Goal: Task Accomplishment & Management: Use online tool/utility

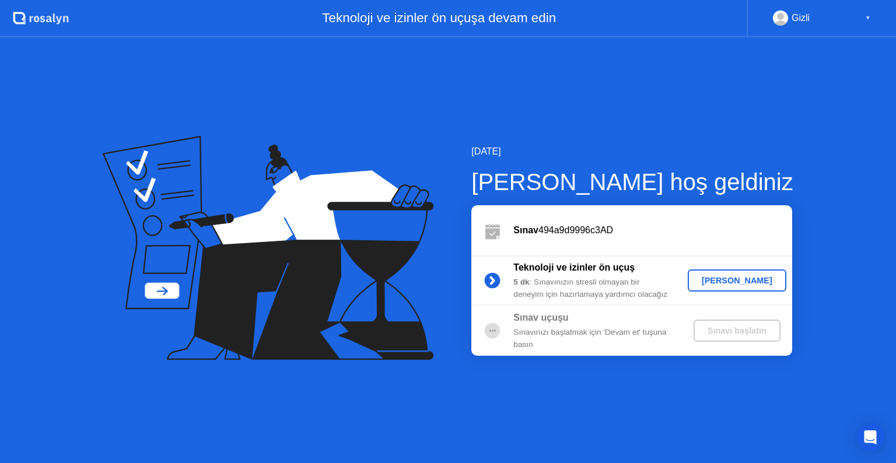
click at [740, 288] on button "[PERSON_NAME]" at bounding box center [737, 281] width 99 height 22
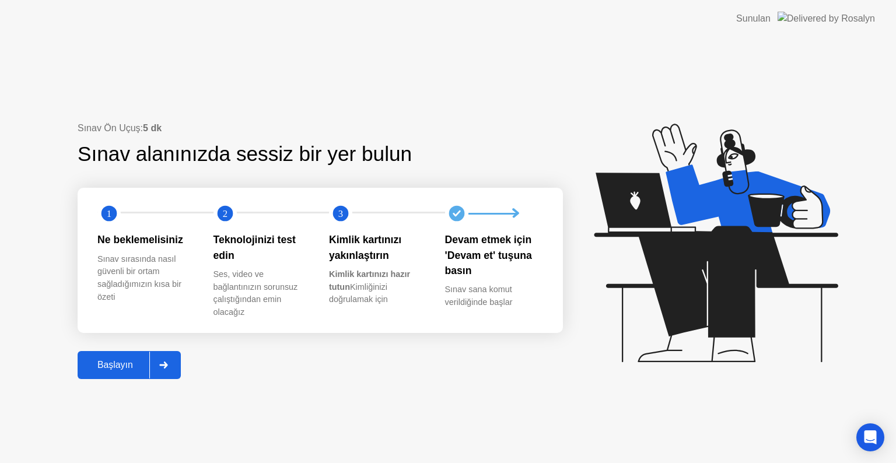
click at [126, 357] on button "Başlayın" at bounding box center [129, 365] width 103 height 28
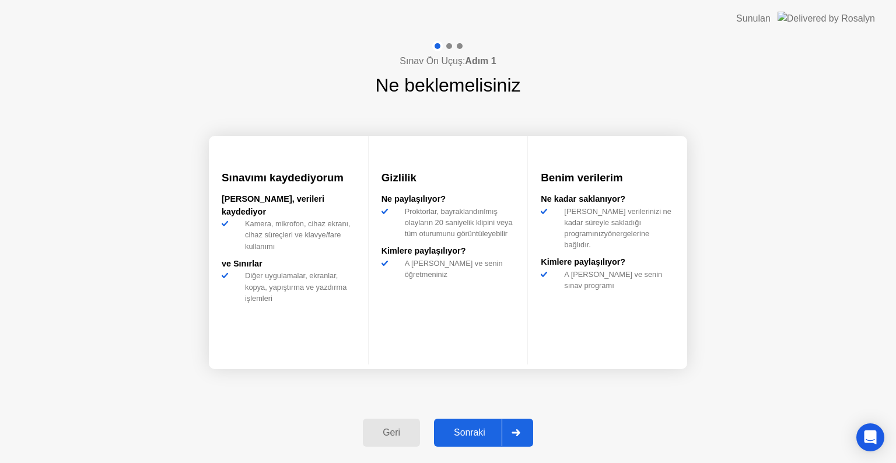
click at [483, 429] on div "Sonraki" at bounding box center [470, 433] width 64 height 11
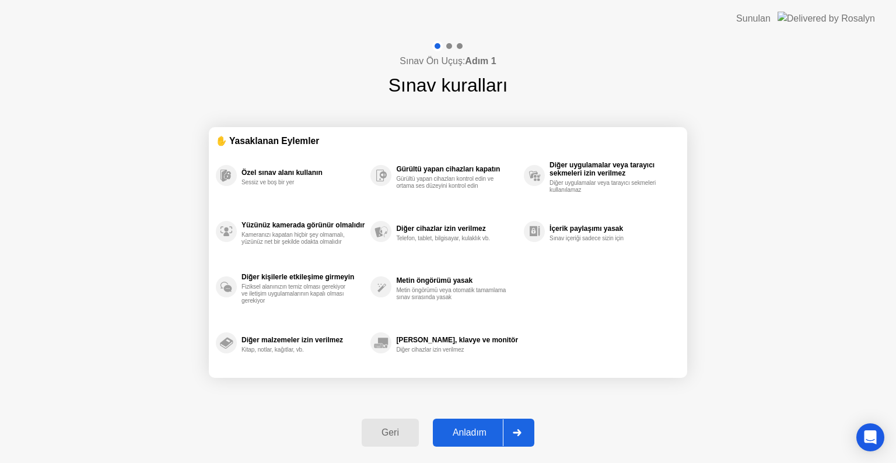
click at [483, 428] on div "Anladım" at bounding box center [470, 433] width 67 height 11
select select "**********"
select select "*******"
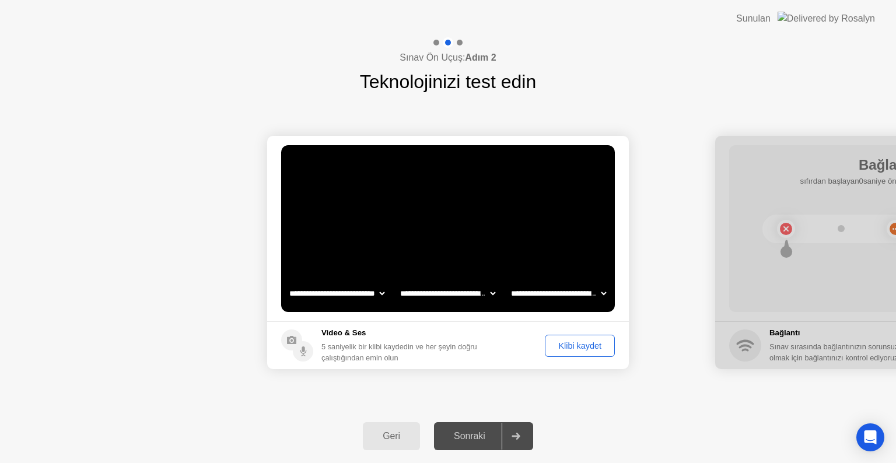
click at [478, 431] on div "Sonraki" at bounding box center [470, 436] width 64 height 11
click at [574, 346] on div "Klibi kaydet" at bounding box center [580, 345] width 62 height 9
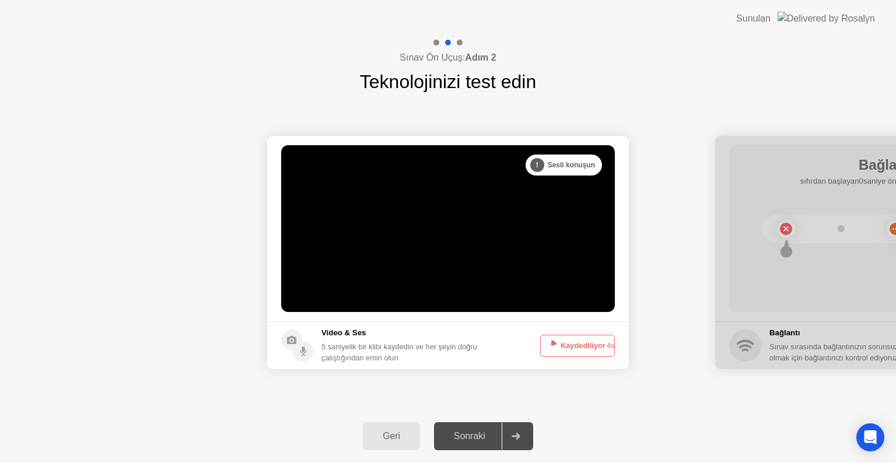
click at [474, 437] on div "Sonraki" at bounding box center [470, 436] width 64 height 11
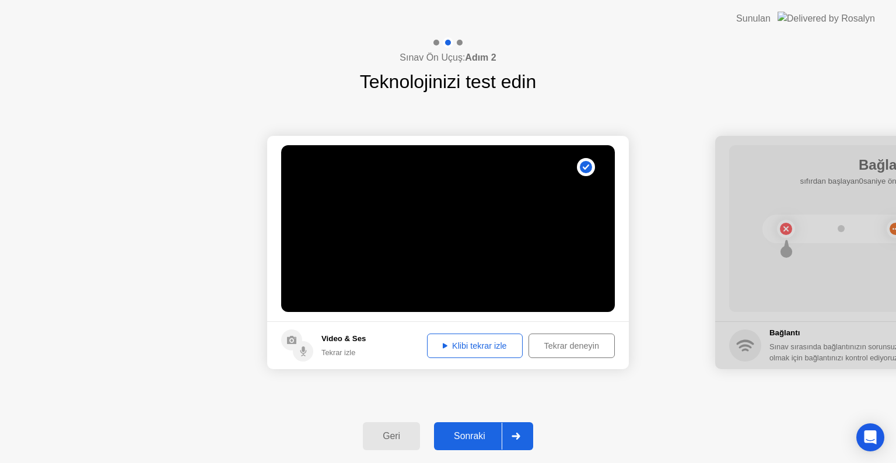
click at [465, 348] on div "Klibi tekrar izle" at bounding box center [475, 345] width 88 height 9
click at [484, 434] on div "Sonraki" at bounding box center [470, 436] width 64 height 11
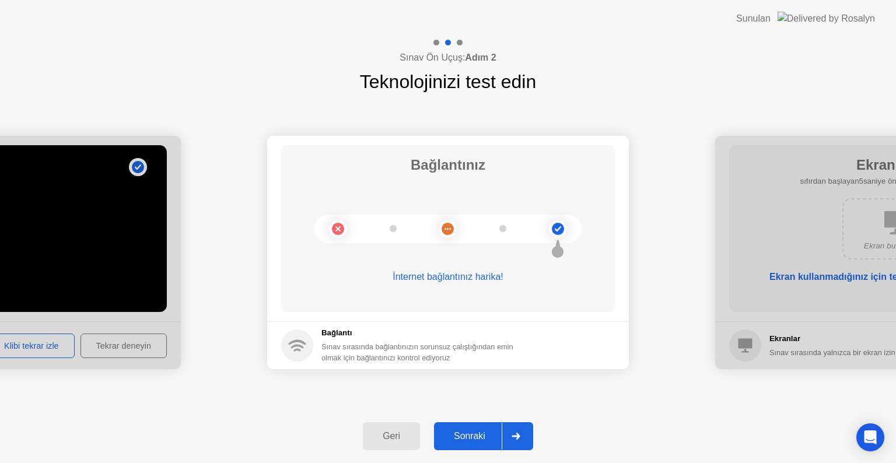
click at [474, 435] on div "Sonraki" at bounding box center [470, 436] width 64 height 11
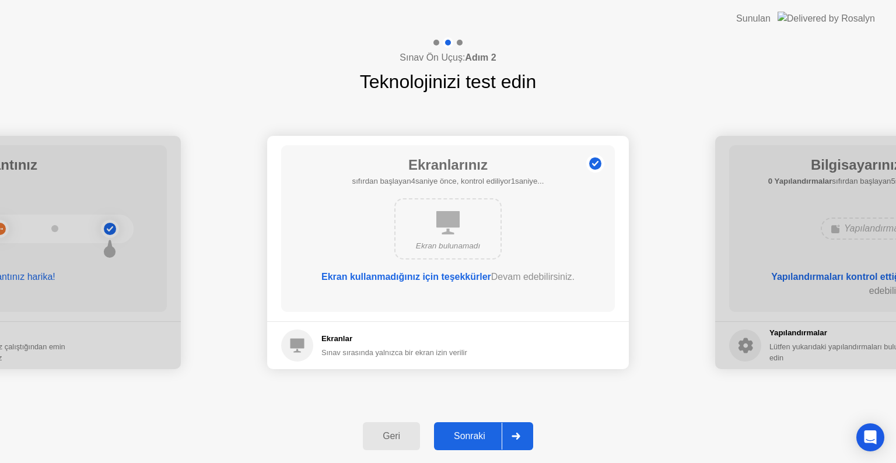
click at [473, 453] on div "Geri Sonraki" at bounding box center [448, 437] width 896 height 54
click at [473, 447] on button "Sonraki" at bounding box center [483, 437] width 99 height 28
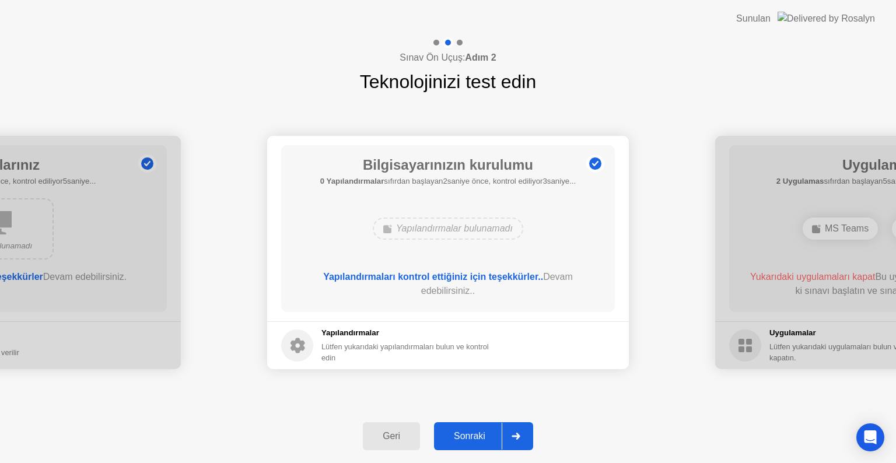
click at [481, 431] on div "Sonraki" at bounding box center [470, 436] width 64 height 11
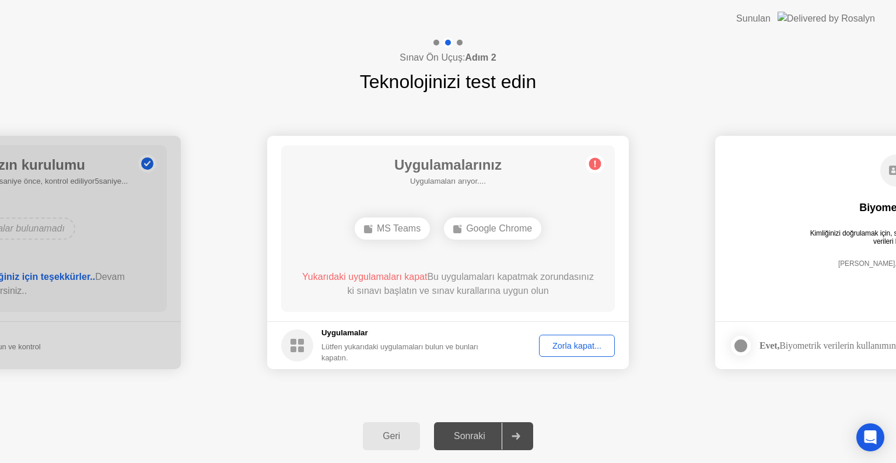
click at [383, 226] on div "MS Teams" at bounding box center [392, 229] width 75 height 22
click at [558, 343] on div "Zorla kapat..." at bounding box center [577, 345] width 68 height 9
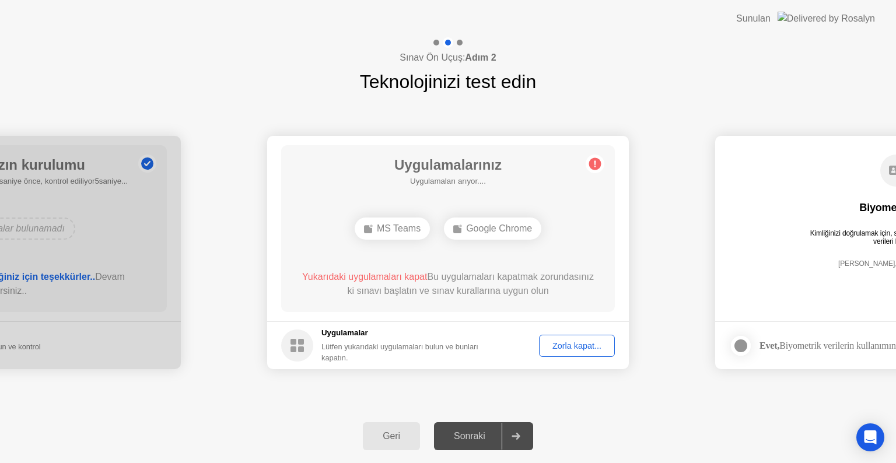
click at [475, 431] on div "Sonraki" at bounding box center [470, 436] width 64 height 11
click at [481, 228] on div "Google Chrome" at bounding box center [492, 229] width 97 height 22
click at [414, 229] on icon at bounding box center [413, 228] width 9 height 9
click at [481, 434] on div "Sonraki" at bounding box center [470, 436] width 64 height 11
click at [567, 348] on div "Zorla kapat..." at bounding box center [577, 345] width 68 height 9
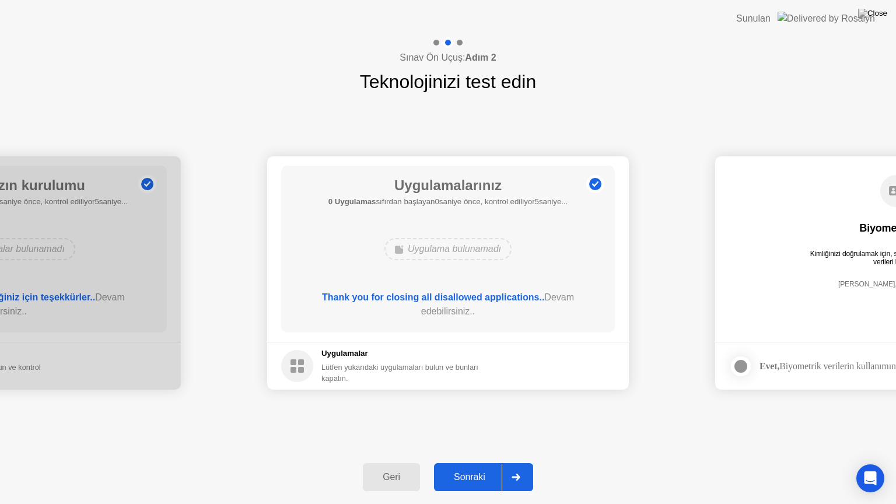
click at [493, 315] on div "Thank you for closing all disallowed applications.. Devam edebilirsiniz.." at bounding box center [448, 305] width 301 height 28
click at [463, 463] on div "Sonraki" at bounding box center [470, 477] width 64 height 11
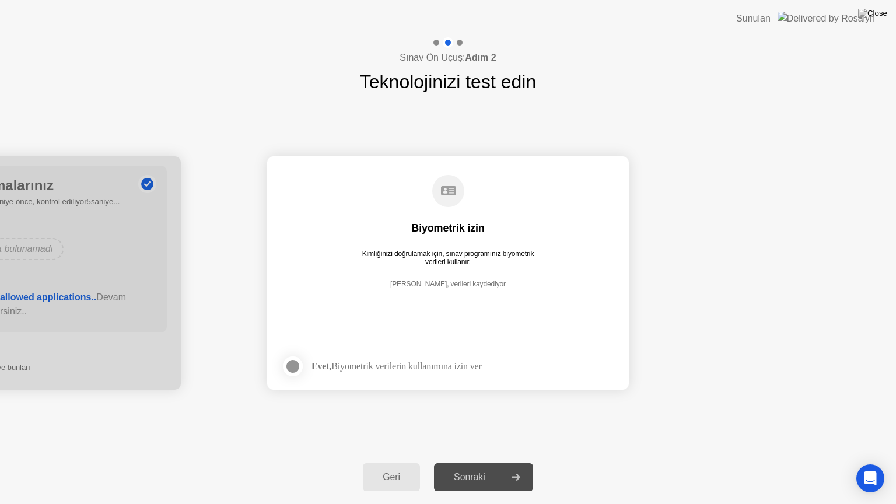
click at [469, 463] on div "Sonraki" at bounding box center [470, 477] width 64 height 11
click at [296, 372] on div at bounding box center [293, 367] width 14 height 14
click at [478, 463] on div "Sonraki" at bounding box center [470, 477] width 64 height 11
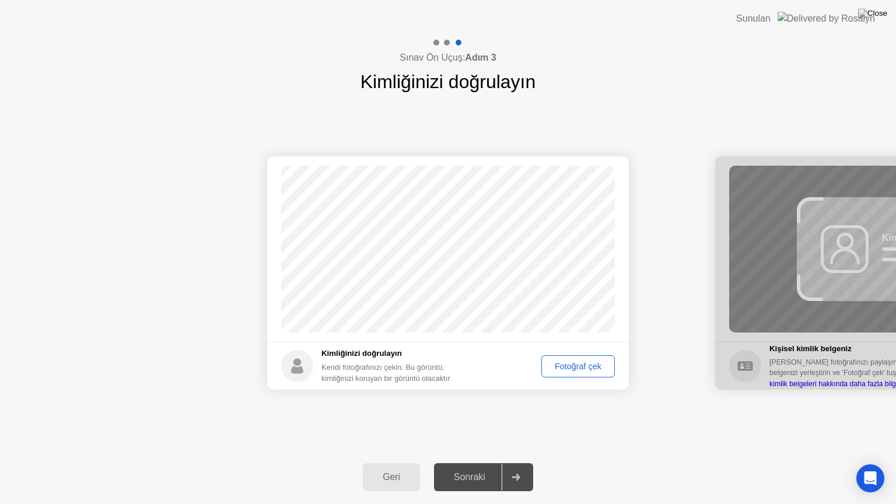
click at [577, 364] on div "Fotoğraf çek" at bounding box center [578, 366] width 65 height 9
click at [584, 364] on div "Tekrar çek" at bounding box center [582, 366] width 57 height 9
click at [600, 365] on div "Fotoğraf çek" at bounding box center [578, 366] width 65 height 9
click at [586, 357] on button "Tekrar çek" at bounding box center [582, 366] width 65 height 22
click at [582, 362] on div "Fotoğraf çek" at bounding box center [578, 366] width 65 height 9
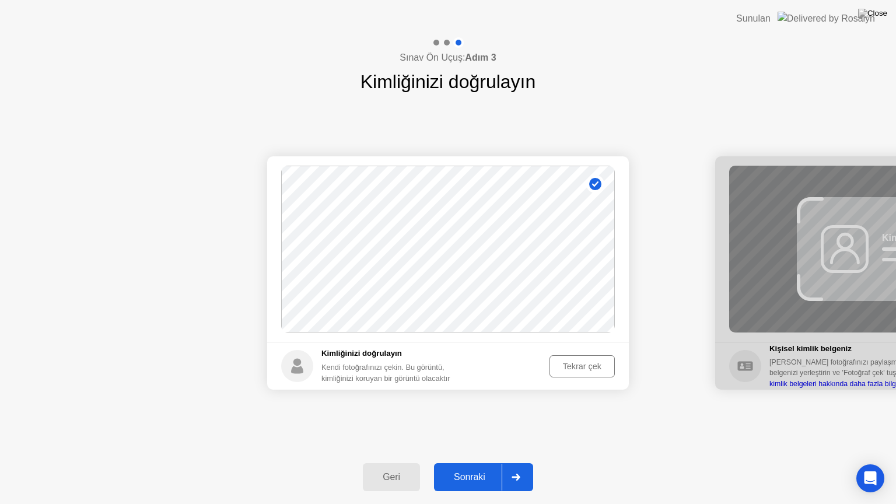
click at [581, 372] on button "Tekrar çek" at bounding box center [582, 366] width 65 height 22
click at [581, 371] on div "Fotoğraf çek" at bounding box center [578, 366] width 65 height 9
click at [579, 371] on div "Tekrar çek" at bounding box center [582, 366] width 57 height 9
click at [580, 375] on button "Fotoğraf çek" at bounding box center [579, 366] width 74 height 22
click at [474, 463] on button "Sonraki" at bounding box center [483, 477] width 99 height 28
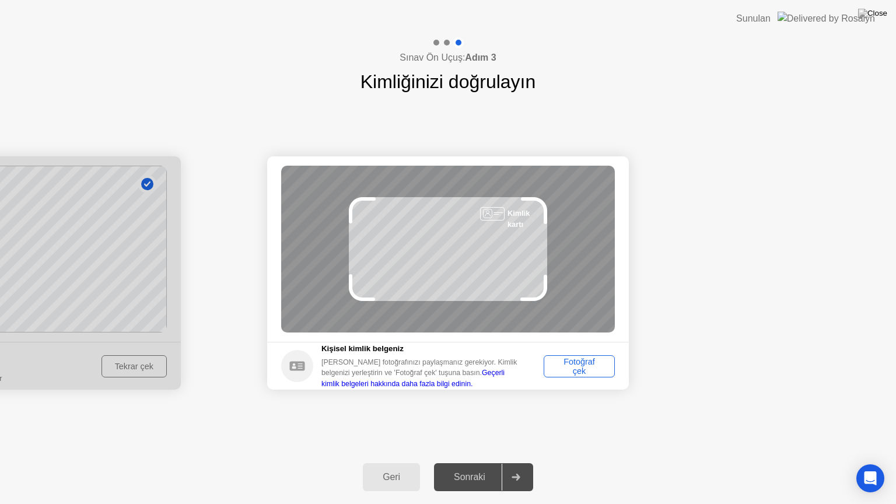
click at [591, 365] on div "Fotoğraf çek" at bounding box center [579, 366] width 63 height 19
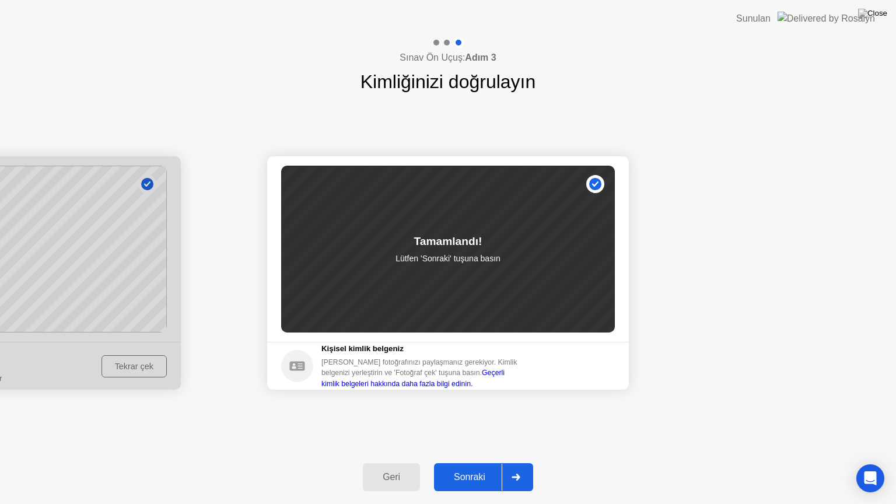
click at [475, 463] on div "Sonraki" at bounding box center [470, 477] width 64 height 11
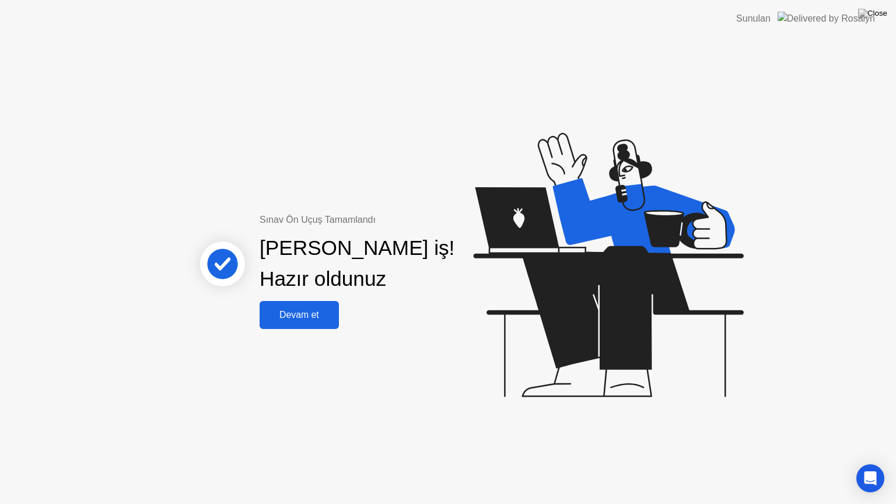
click at [297, 303] on button "Devam et" at bounding box center [299, 315] width 79 height 28
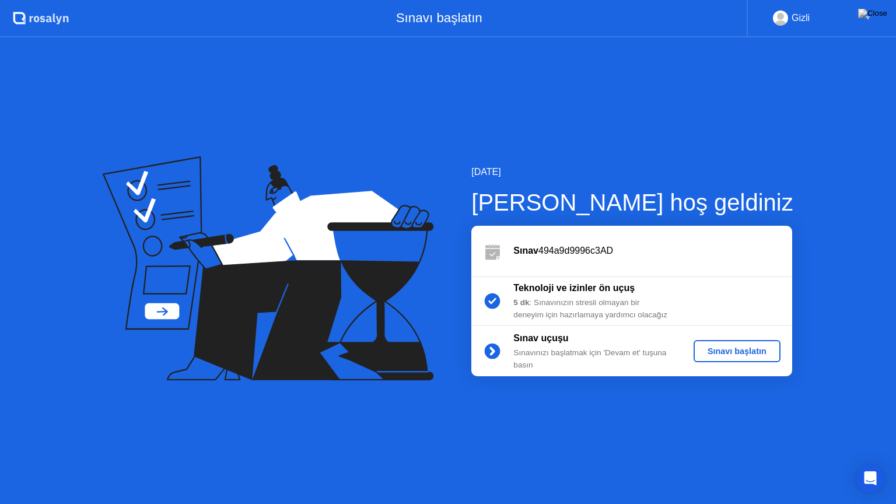
click at [728, 355] on div "Sınavı başlatın" at bounding box center [738, 351] width 78 height 9
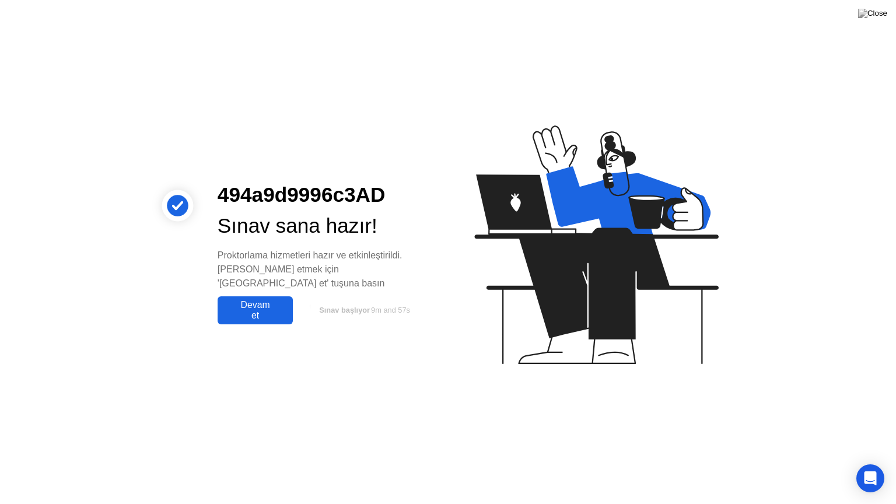
click at [253, 300] on div "Devam et" at bounding box center [255, 310] width 68 height 21
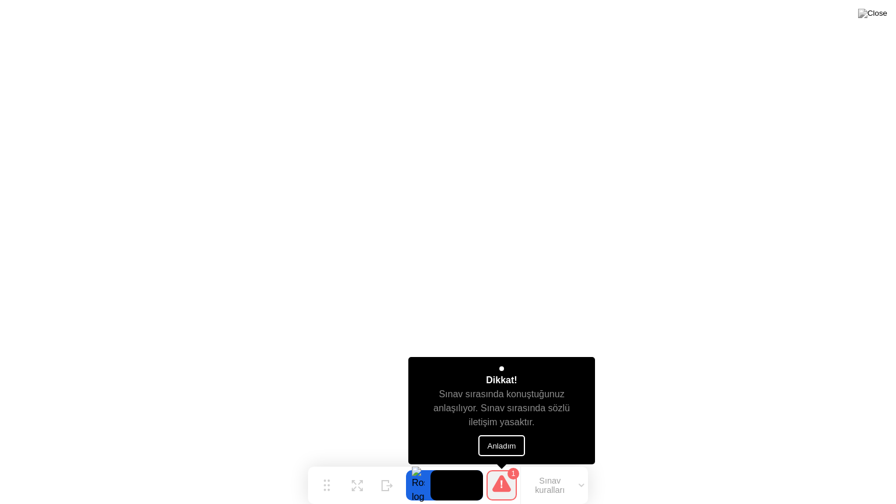
click at [498, 443] on button "Anladım" at bounding box center [502, 445] width 47 height 21
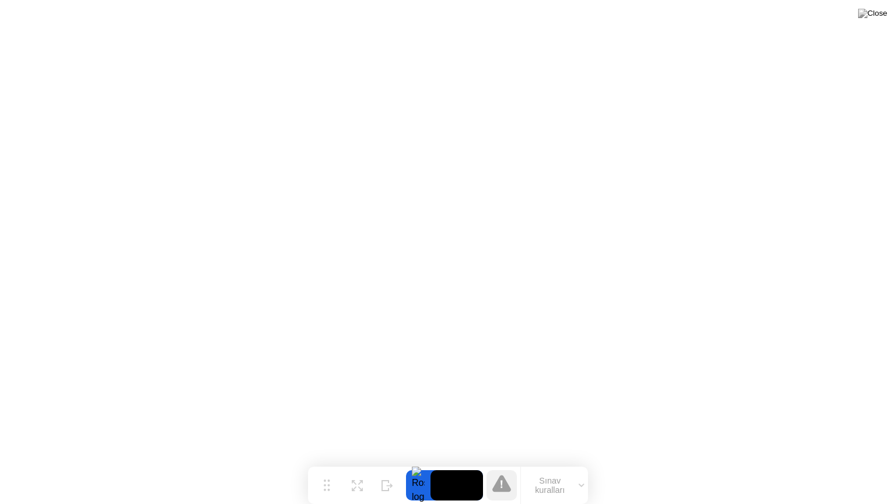
click at [561, 463] on button "Sınav kuralları" at bounding box center [554, 486] width 67 height 20
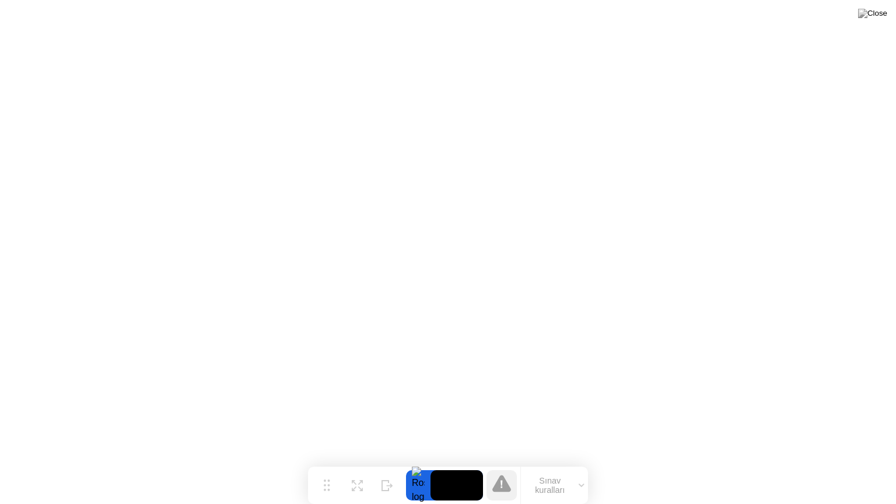
click at [546, 463] on button "Sınav kuralları" at bounding box center [554, 486] width 67 height 20
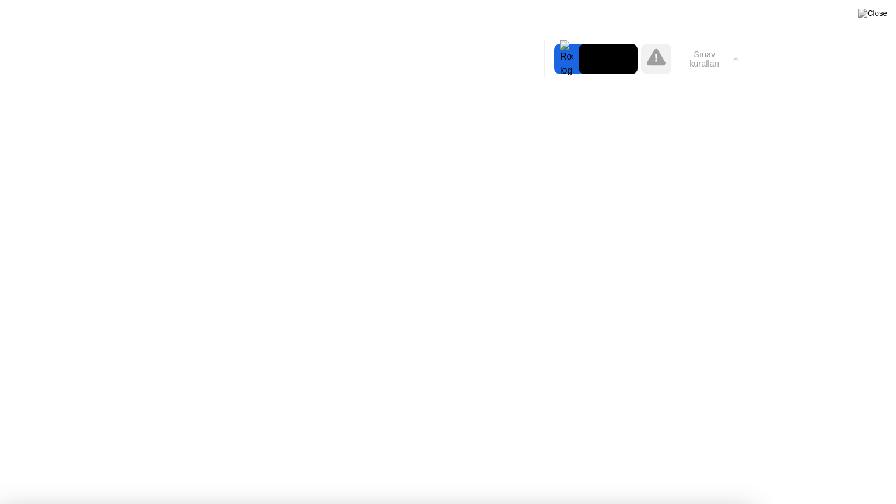
click at [560, 56] on div at bounding box center [566, 59] width 25 height 30
click at [731, 60] on button "Sınav kuralları" at bounding box center [709, 59] width 67 height 20
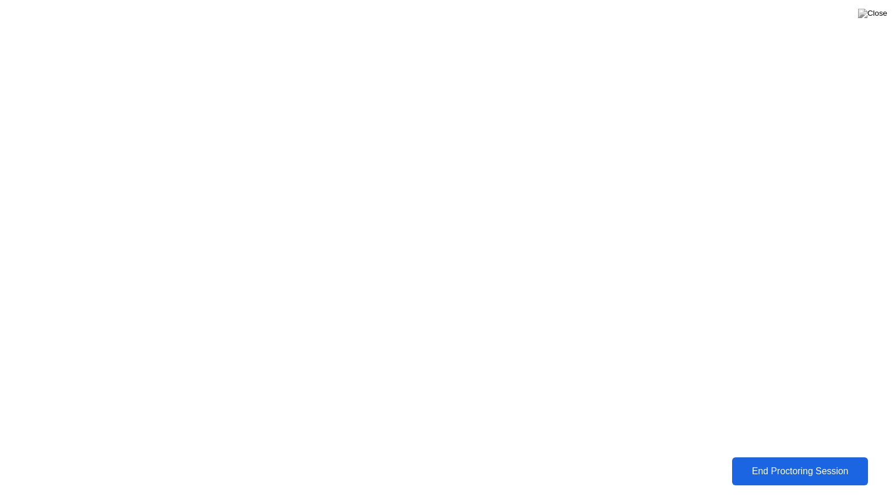
click at [770, 463] on div "End Proctoring Session" at bounding box center [801, 471] width 130 height 11
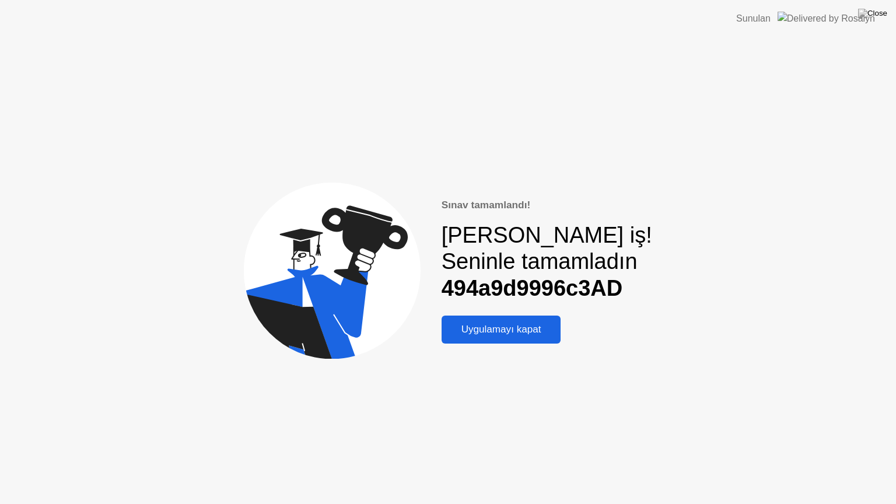
click at [540, 329] on div "Uygulamayı kapat" at bounding box center [501, 330] width 113 height 12
